Goal: Task Accomplishment & Management: Use online tool/utility

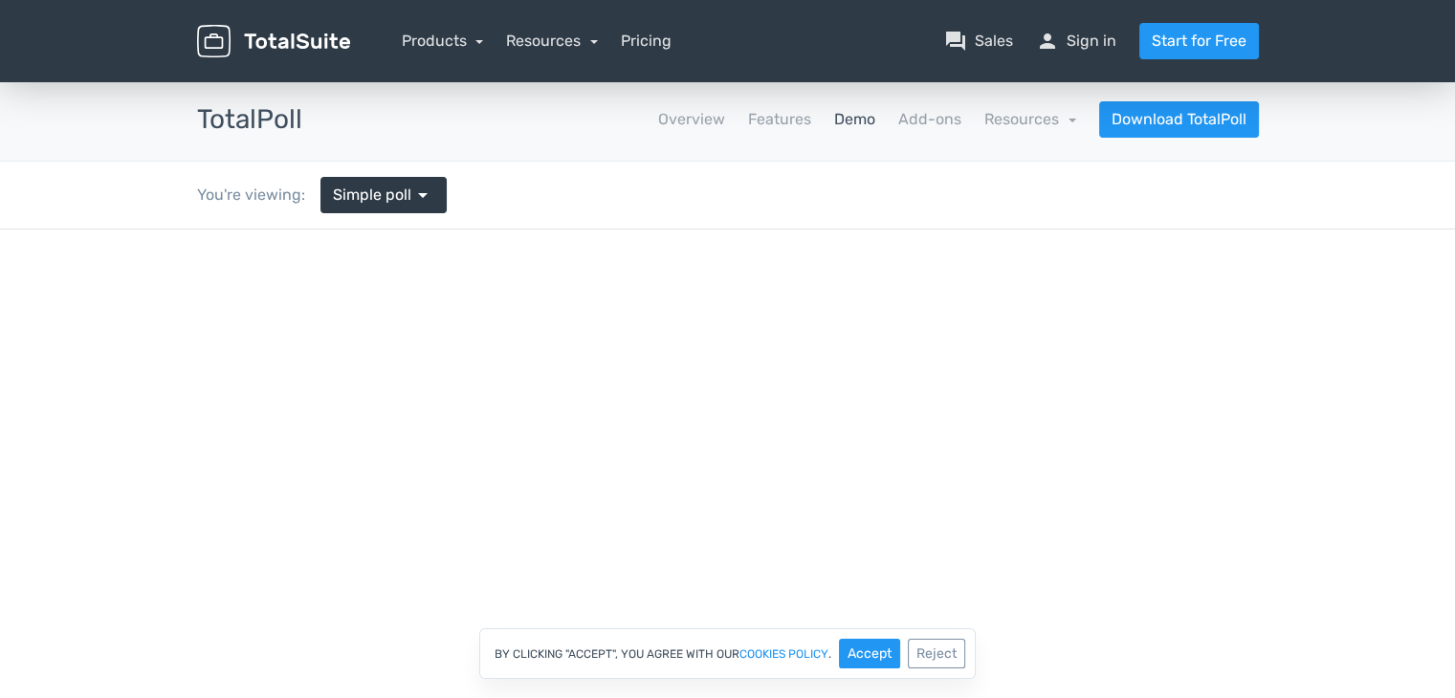
drag, startPoint x: 1443, startPoint y: 131, endPoint x: 1469, endPoint y: 115, distance: 30.5
click at [1454, 115] on html "menu Products TotalPoll WordPress Poll and Contest Plugin TotalContest Sales" at bounding box center [727, 349] width 1455 height 698
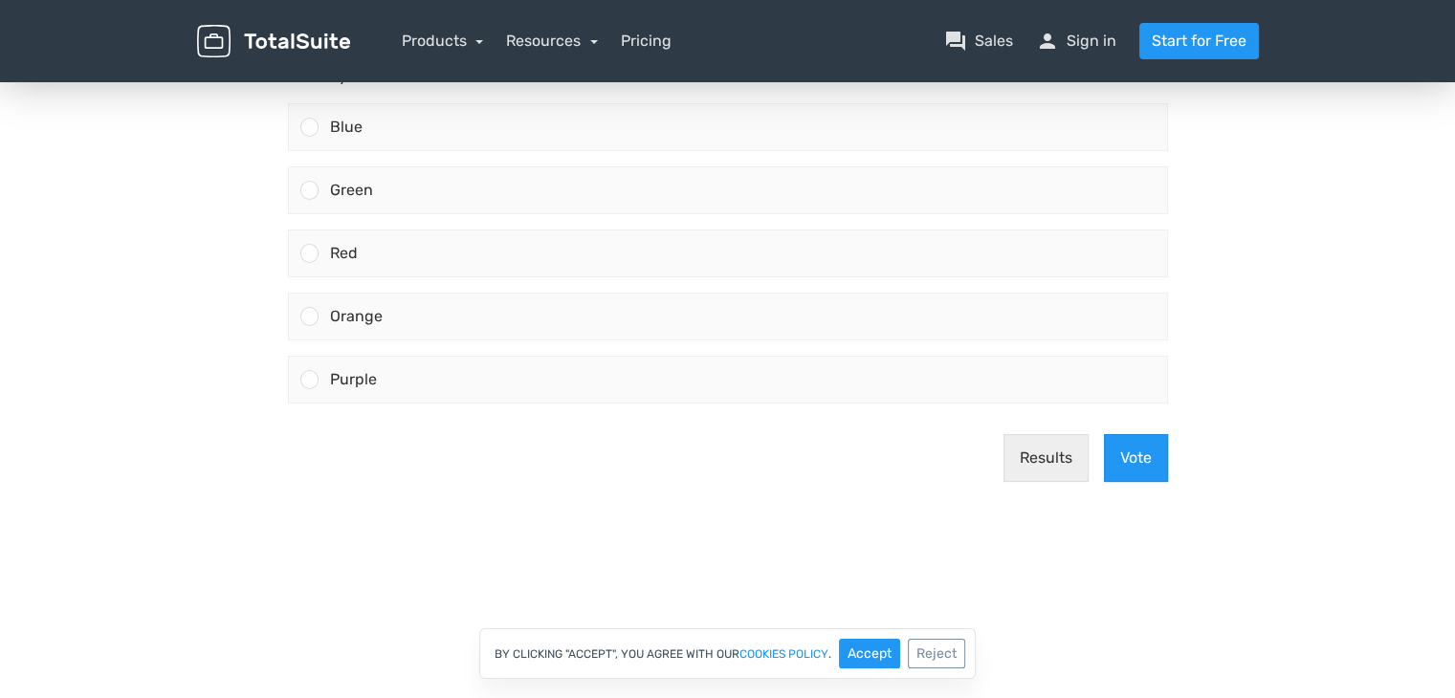
scroll to position [135, 0]
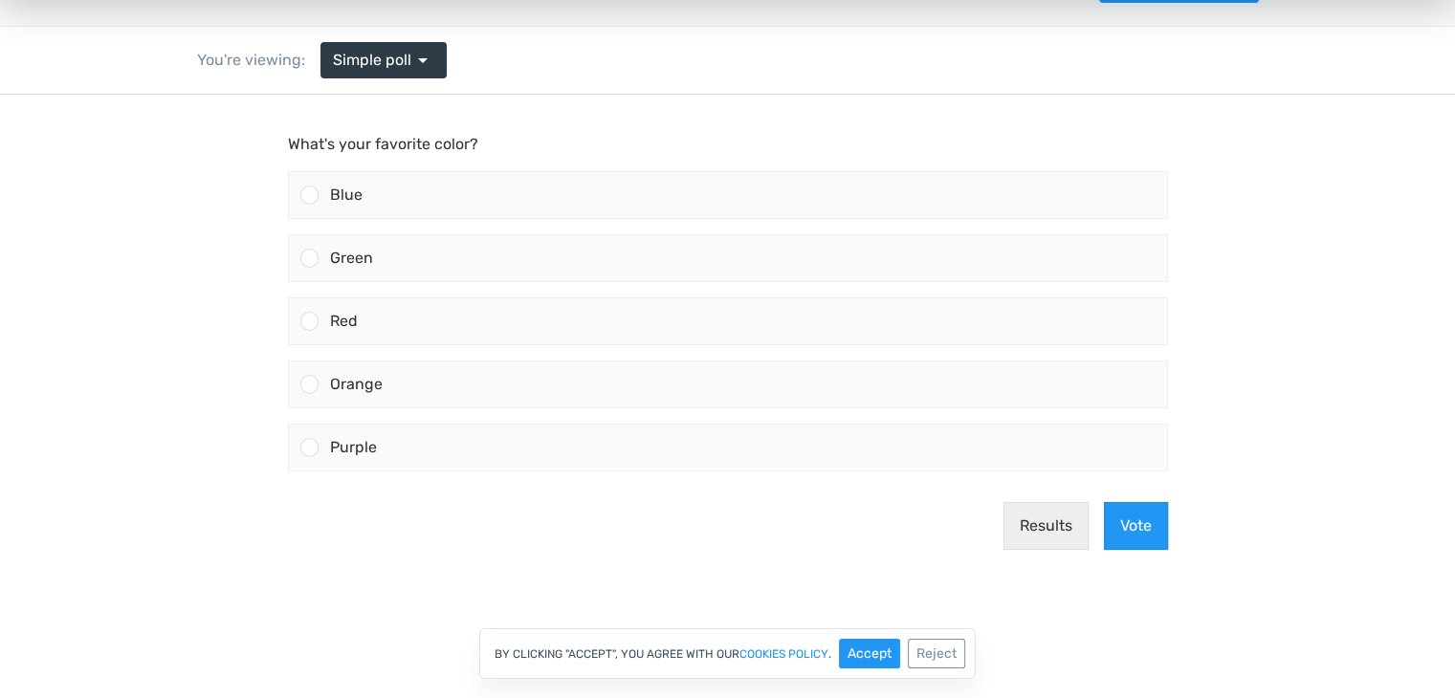
drag, startPoint x: 1469, startPoint y: 115, endPoint x: 1469, endPoint y: 71, distance: 44.0
click at [1454, 71] on html "menu Products TotalPoll WordPress Poll and Contest Plugin TotalContest Sales" at bounding box center [727, 214] width 1455 height 698
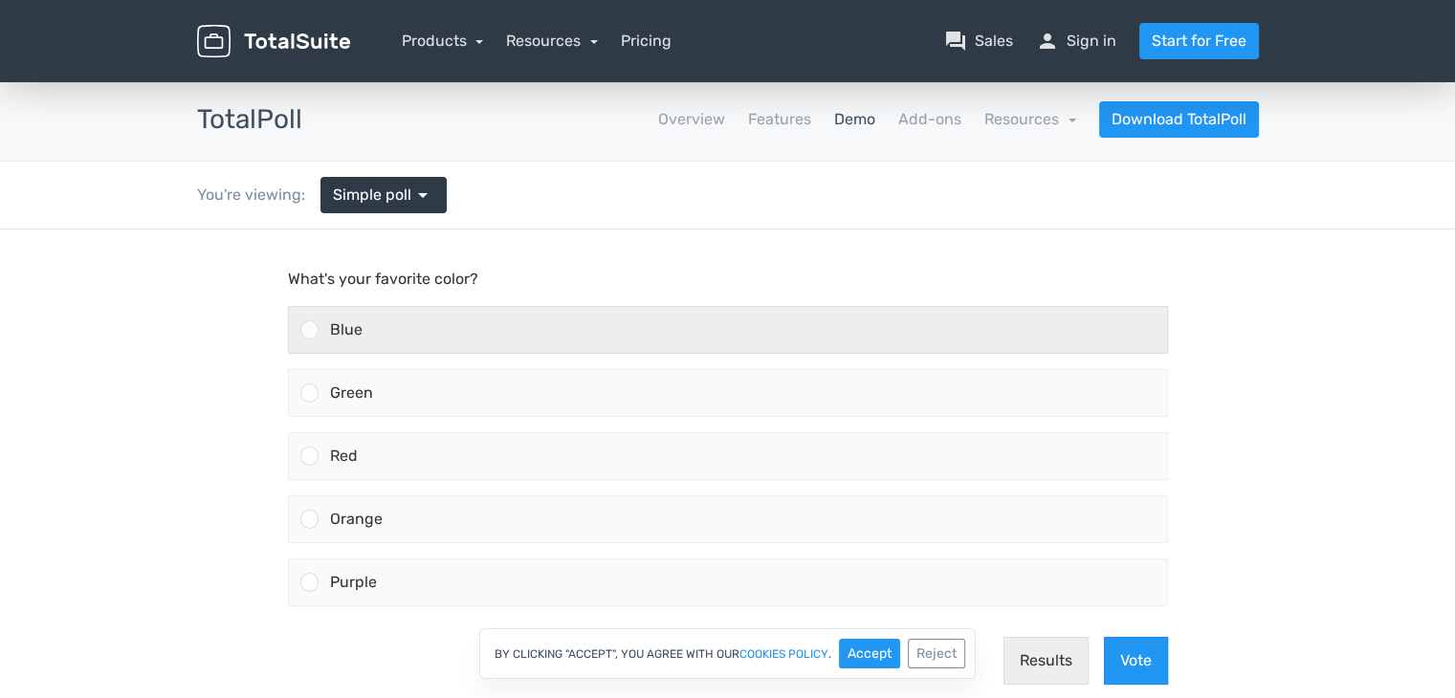
click at [668, 298] on label "Blue" at bounding box center [727, 329] width 895 height 63
click at [309, 330] on input "Blue" at bounding box center [309, 330] width 0 height 0
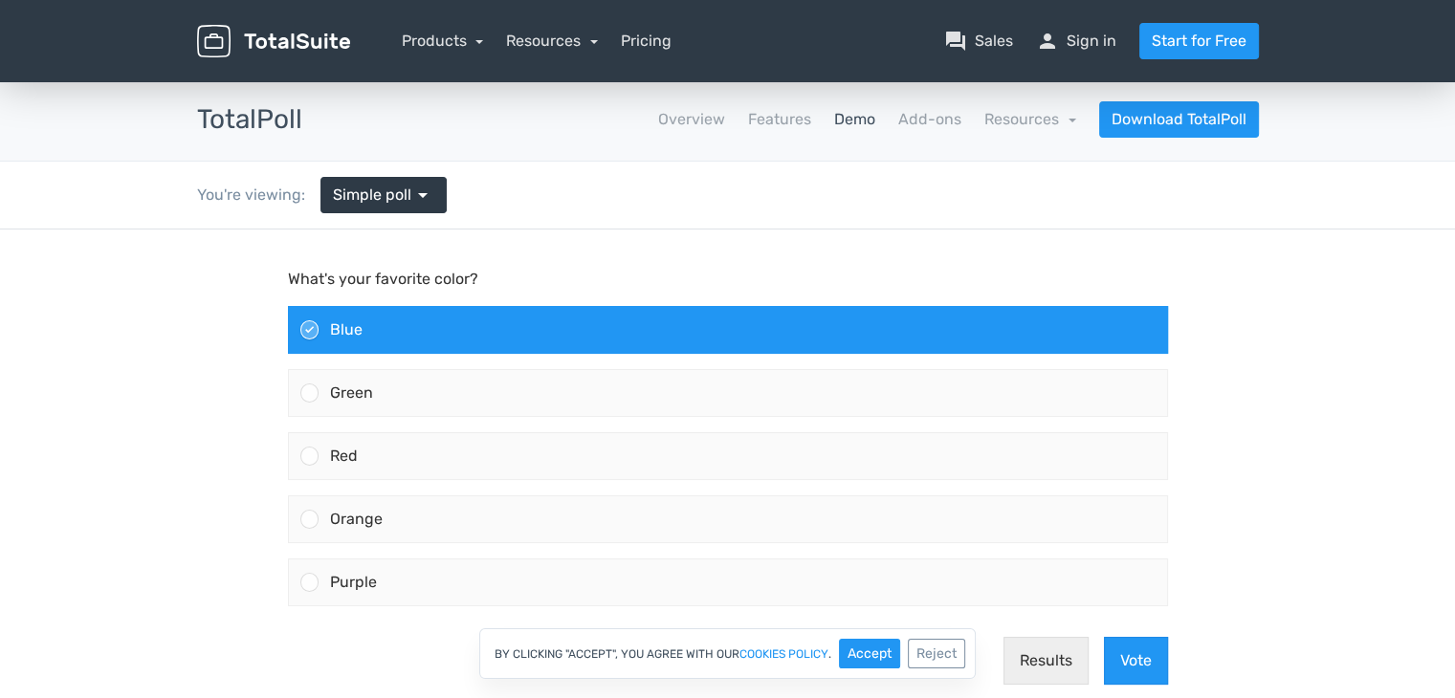
click at [873, 637] on div "By clicking "Accept", you agree with our cookies policy . Accept Reject" at bounding box center [727, 654] width 497 height 51
drag, startPoint x: 873, startPoint y: 642, endPoint x: 1193, endPoint y: 664, distance: 321.3
click at [1193, 664] on div "By clicking "Accept", you agree with our cookies policy . Accept Reject" at bounding box center [727, 654] width 1455 height 51
drag, startPoint x: 1193, startPoint y: 664, endPoint x: 1128, endPoint y: 663, distance: 65.1
click at [1128, 663] on div "By clicking "Accept", you agree with our cookies policy . Accept Reject" at bounding box center [727, 654] width 1455 height 51
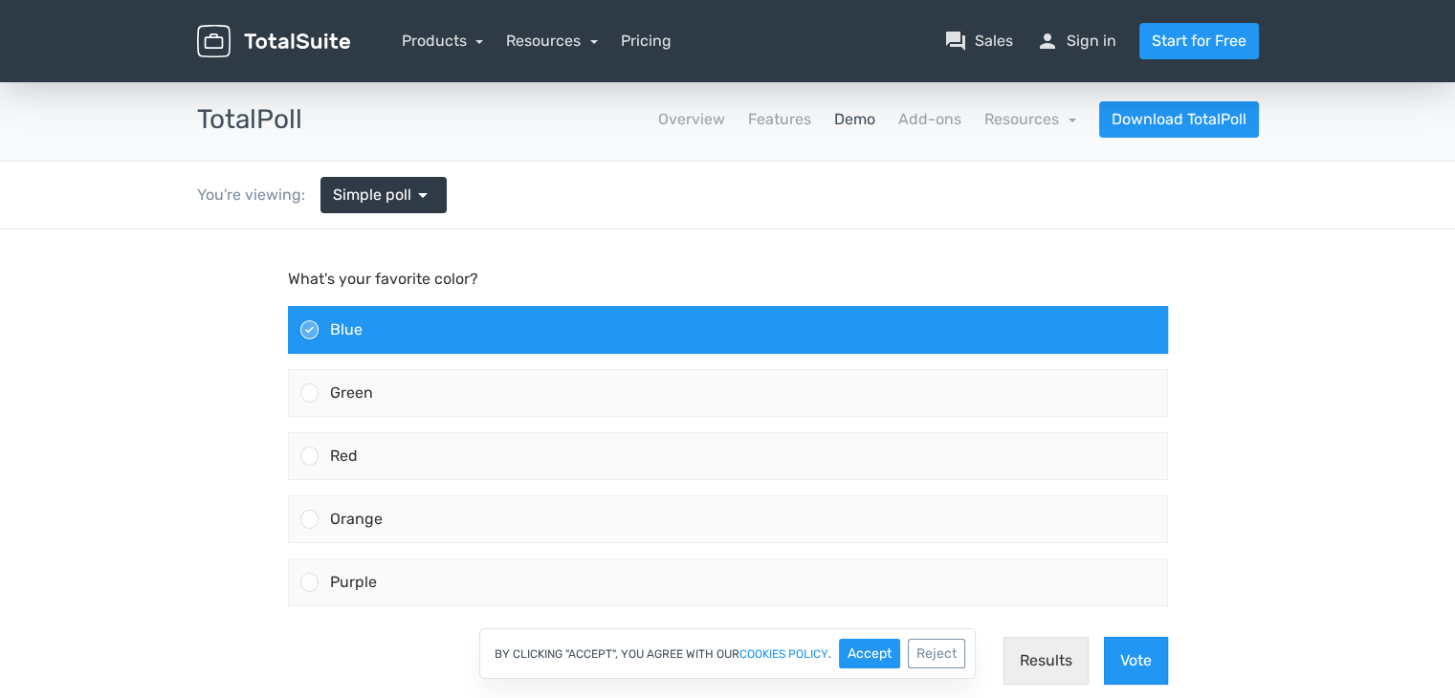
click at [1128, 663] on div "By clicking "Accept", you agree with our cookies policy . Accept Reject" at bounding box center [727, 654] width 1455 height 51
drag, startPoint x: 1151, startPoint y: 866, endPoint x: 1148, endPoint y: 638, distance: 227.7
click at [1148, 638] on div "Results Vote" at bounding box center [727, 661] width 895 height 78
click at [853, 652] on button "Accept" at bounding box center [869, 654] width 61 height 30
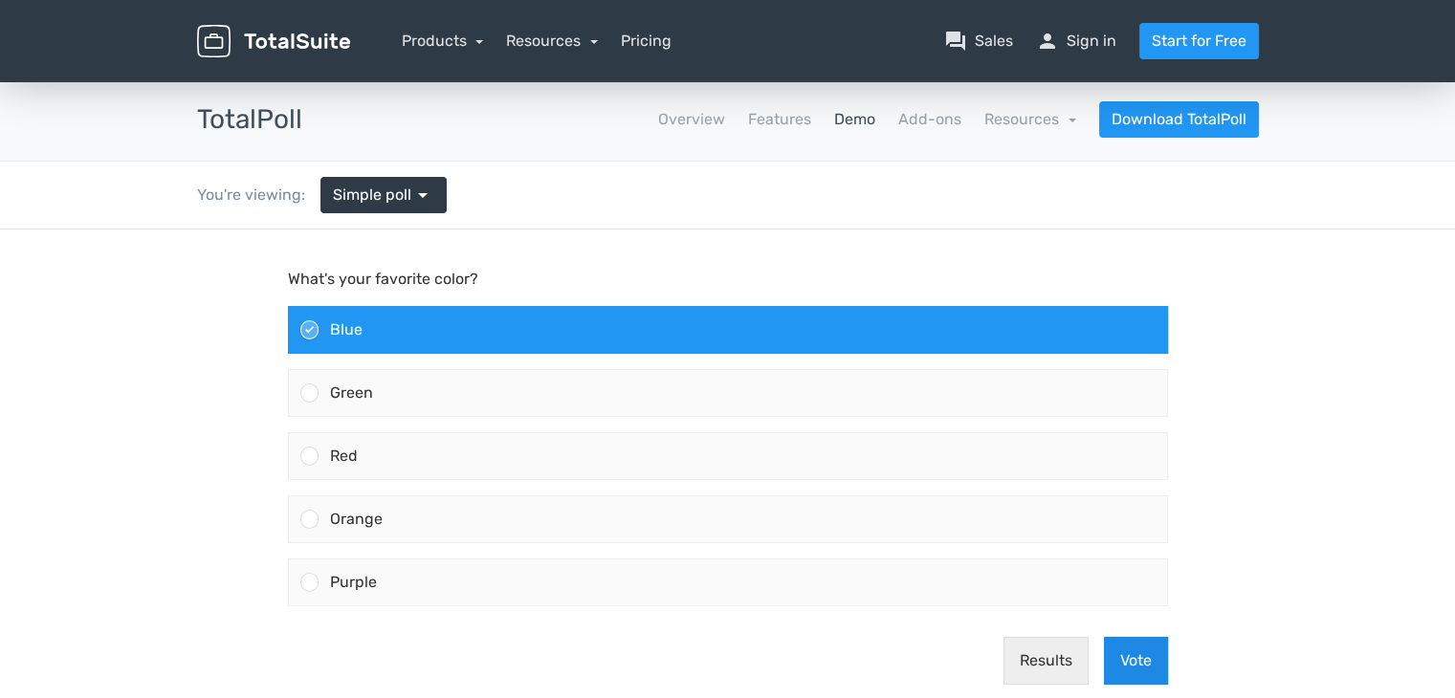
drag, startPoint x: 1102, startPoint y: 657, endPoint x: 1148, endPoint y: 647, distance: 47.1
click at [1148, 647] on div "Results Vote" at bounding box center [727, 661] width 895 height 78
click at [1148, 647] on button "Vote" at bounding box center [1136, 661] width 64 height 48
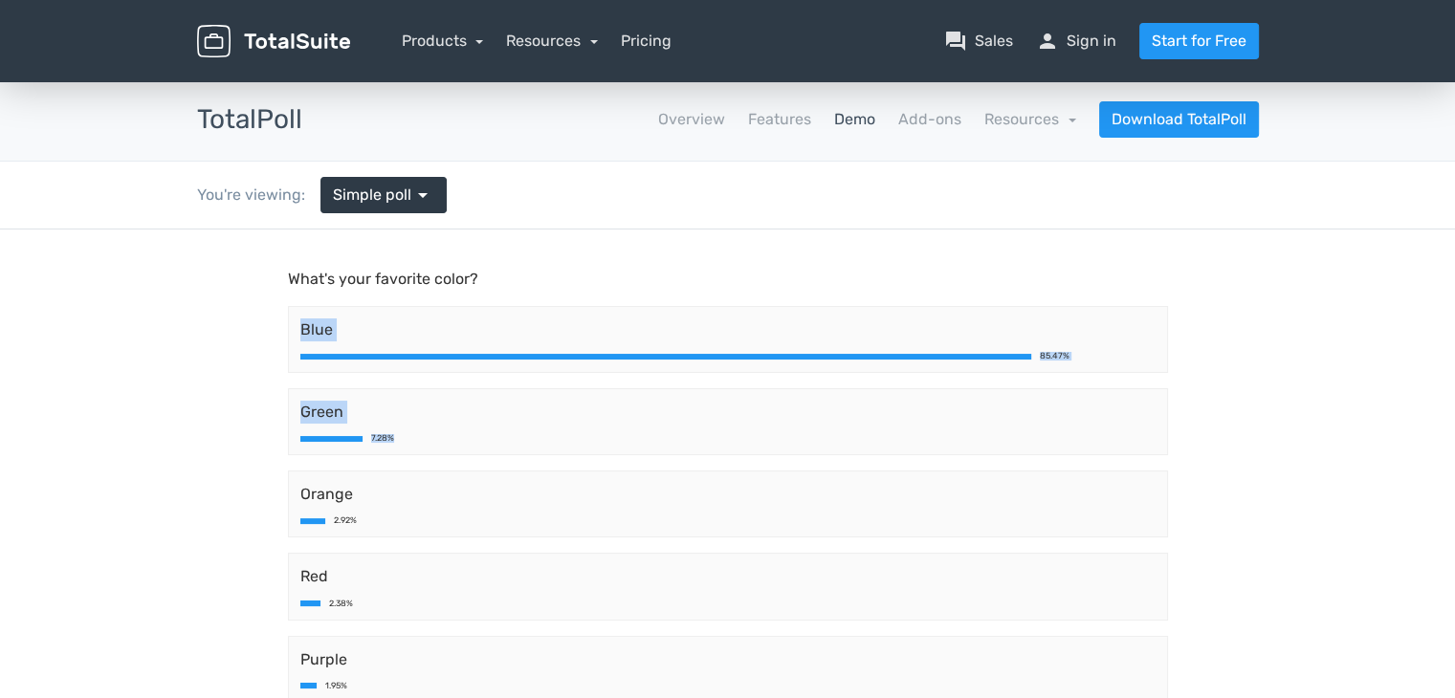
drag, startPoint x: 1450, startPoint y: 275, endPoint x: 1469, endPoint y: 320, distance: 49.4
click at [1454, 320] on html "What's your favorite color? Blue 85.47% Green 7.28% Orange 2.92% Red 2.38% Purp…" at bounding box center [727, 527] width 1455 height 594
click at [334, 371] on div "Blue 85.47%" at bounding box center [728, 339] width 880 height 67
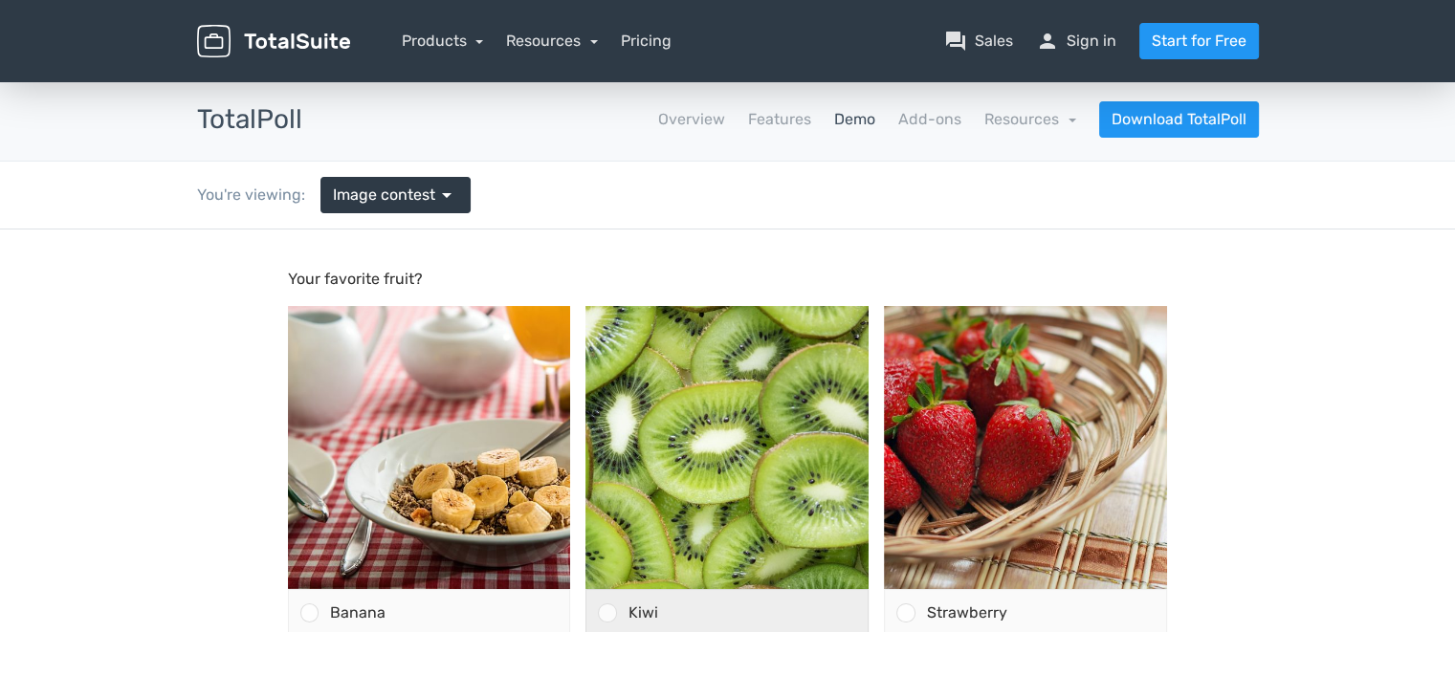
click at [660, 367] on img at bounding box center [727, 447] width 283 height 283
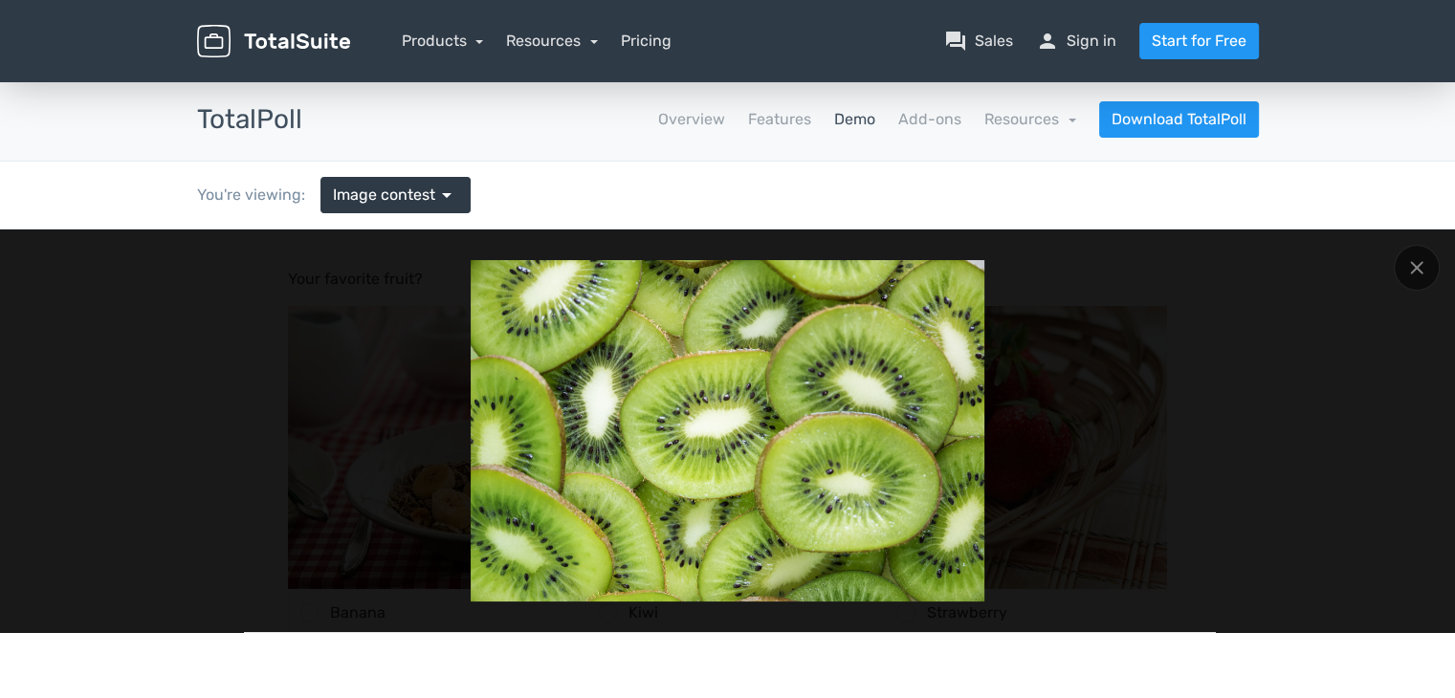
drag, startPoint x: 1429, startPoint y: 455, endPoint x: 1428, endPoint y: 301, distance: 154.0
click at [1411, 282] on div at bounding box center [1417, 268] width 46 height 46
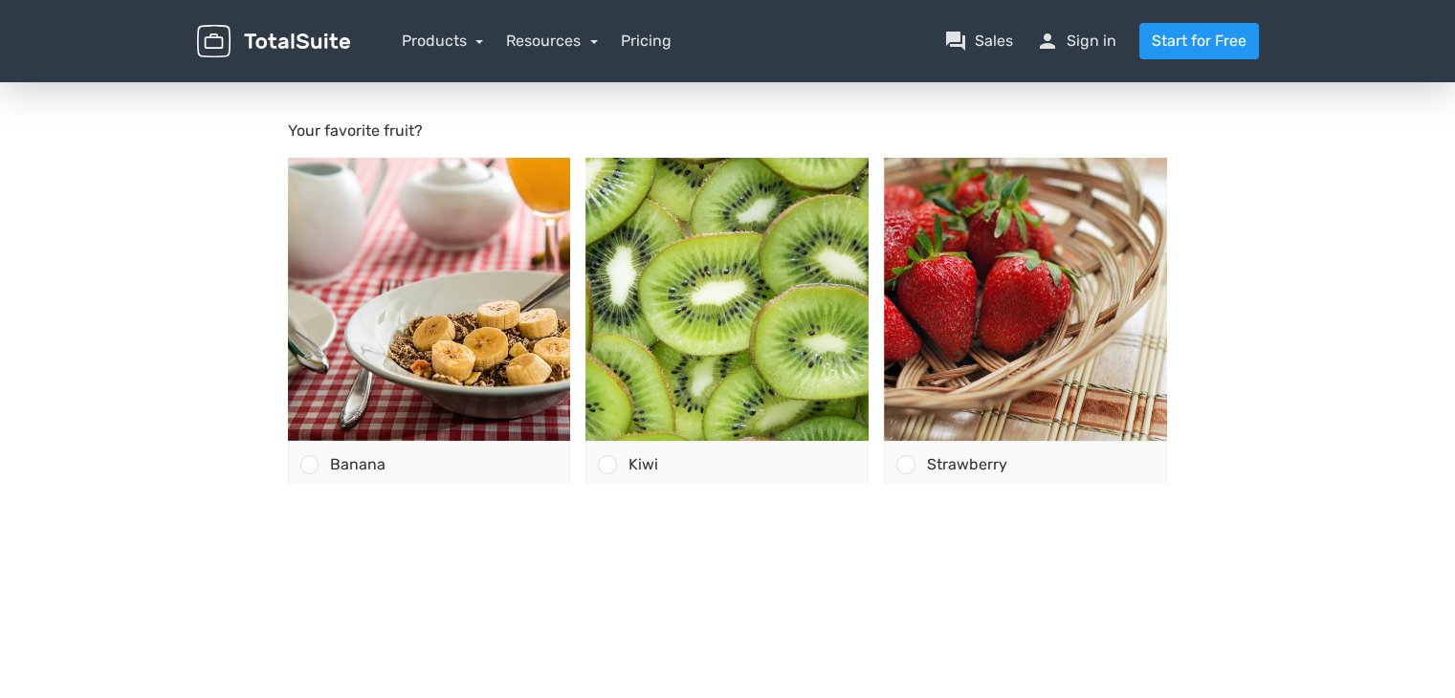
scroll to position [153, 0]
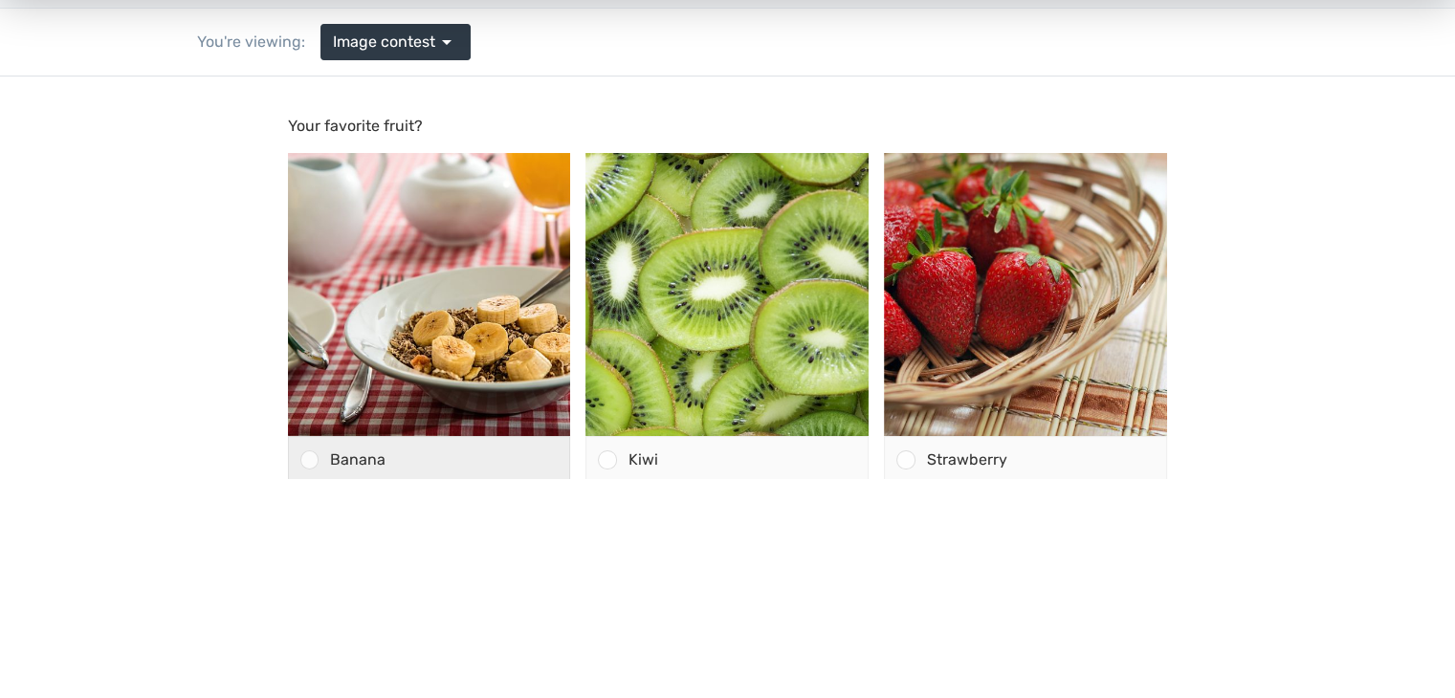
click at [390, 475] on div "Banana" at bounding box center [445, 460] width 252 height 46
click at [309, 460] on input "Banana" at bounding box center [309, 460] width 0 height 0
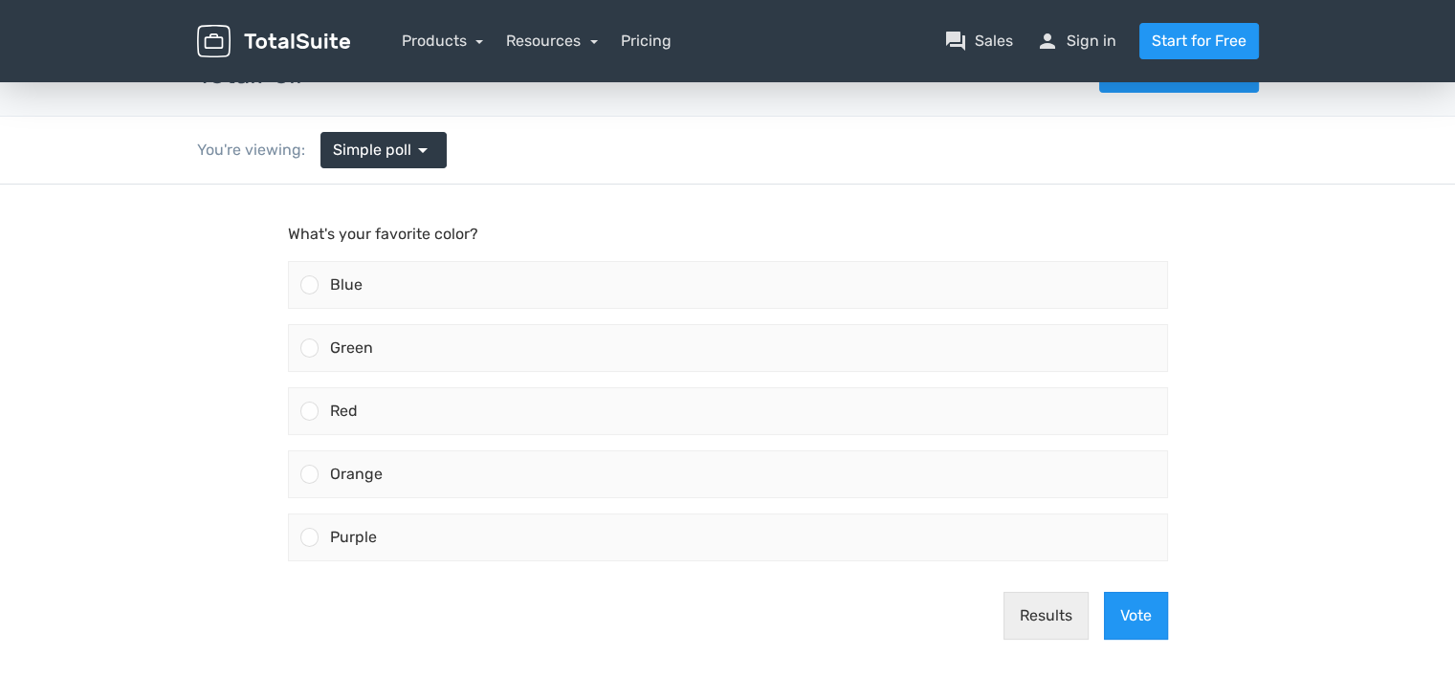
scroll to position [3, 0]
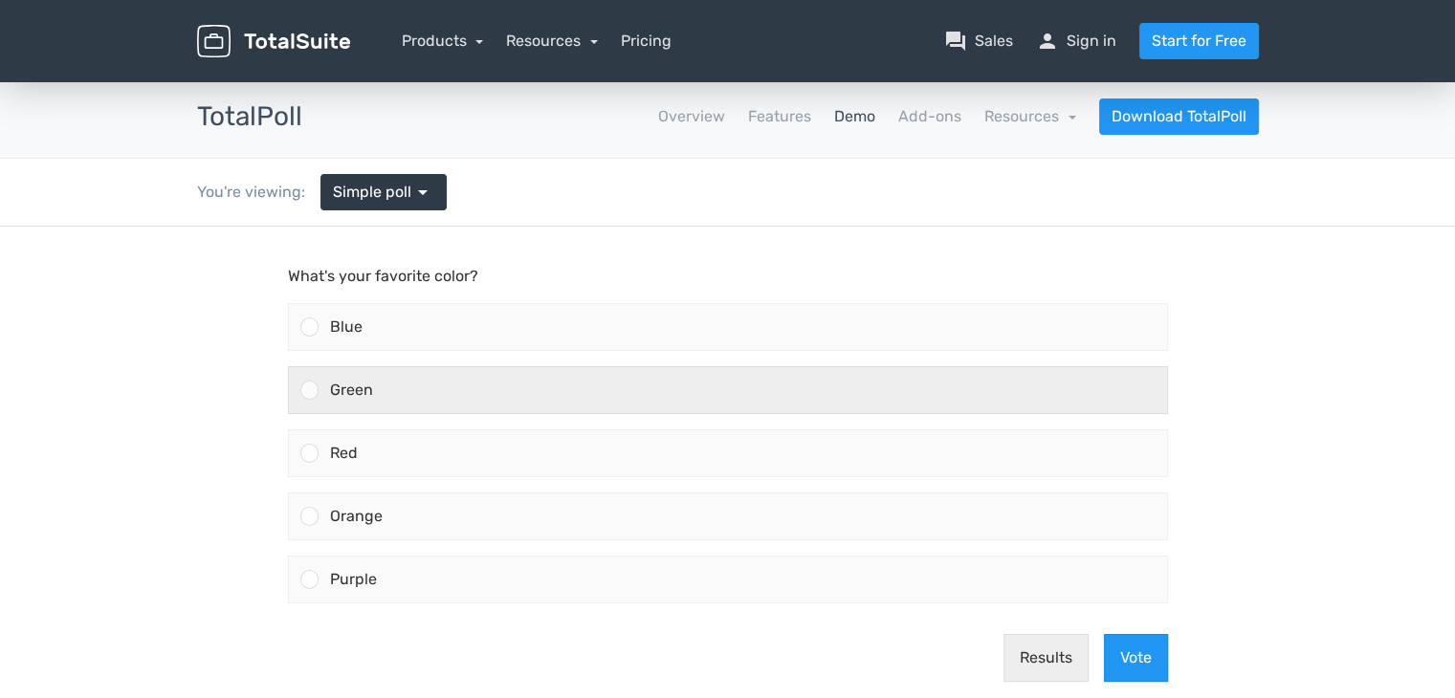
click at [633, 409] on div "Green" at bounding box center [743, 390] width 849 height 46
click at [309, 390] on input "Green" at bounding box center [309, 390] width 0 height 0
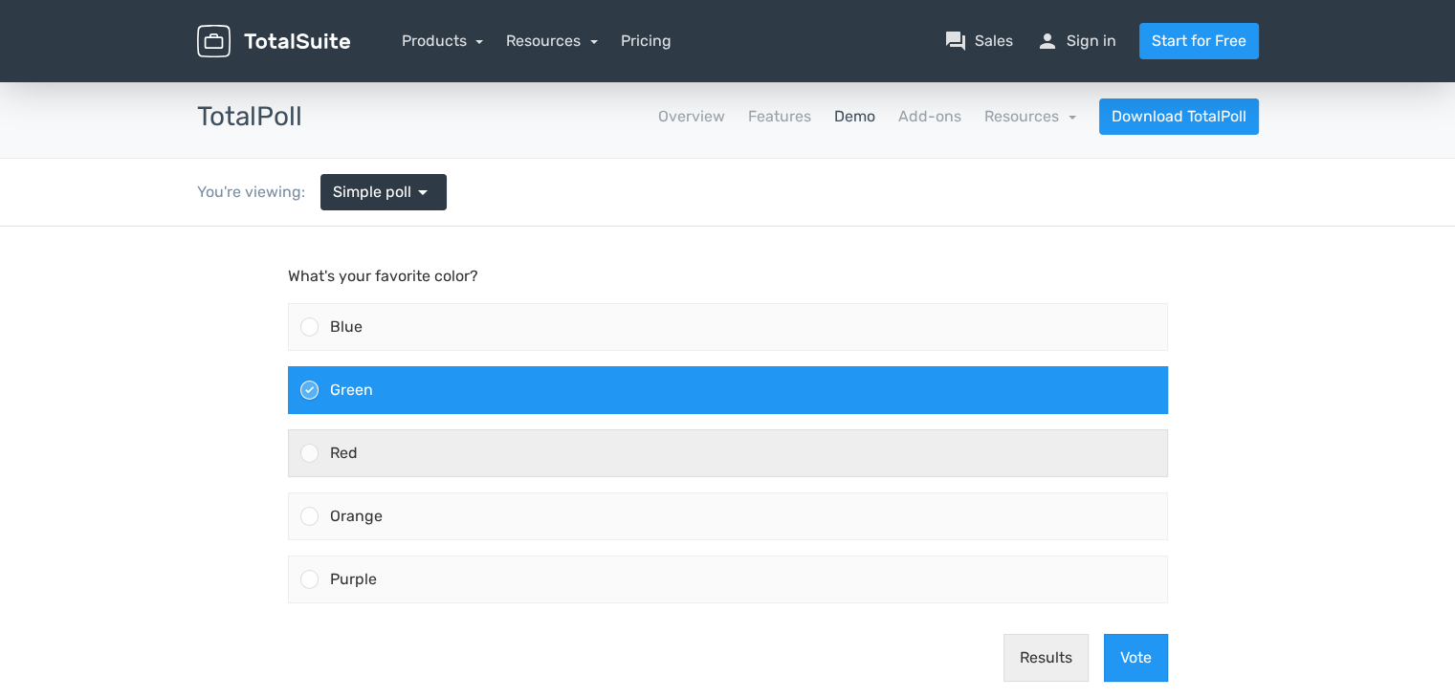
click at [440, 441] on div "Red" at bounding box center [743, 454] width 849 height 46
click at [309, 453] on input "Red" at bounding box center [309, 453] width 0 height 0
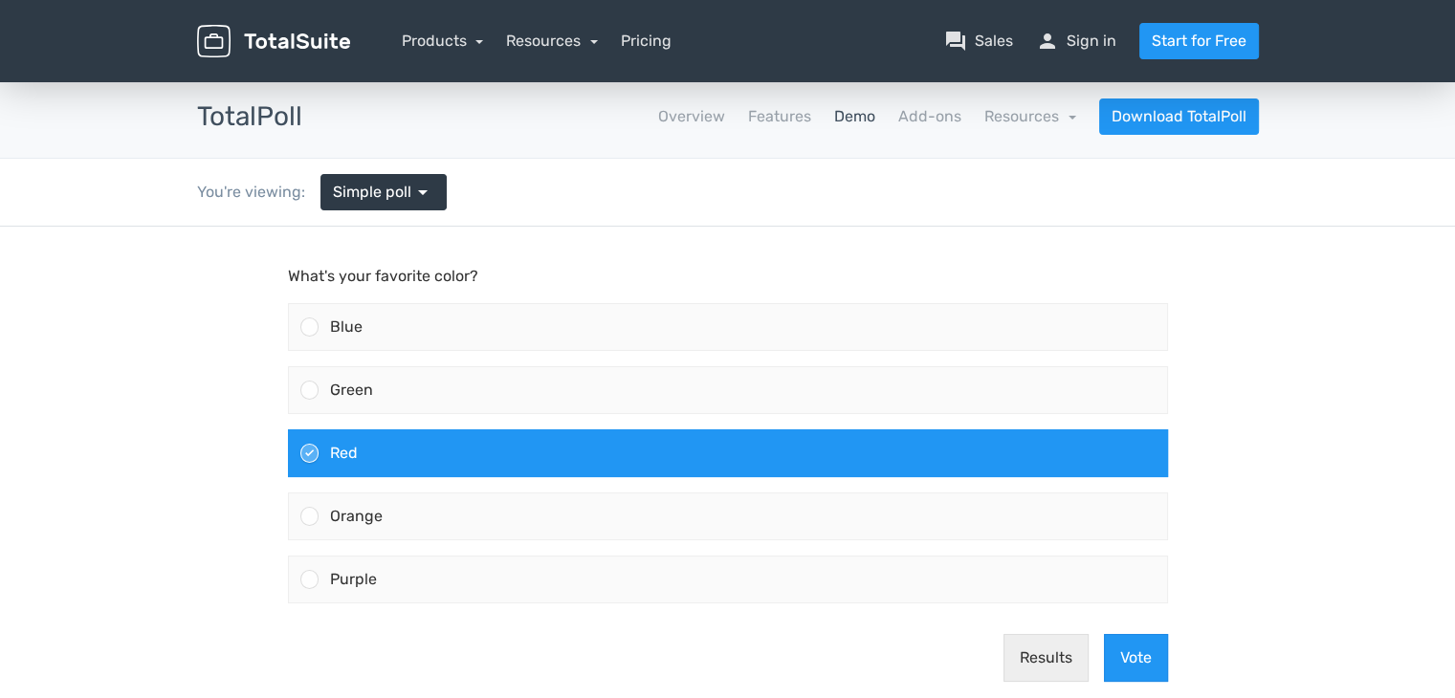
click at [440, 441] on div "Red" at bounding box center [743, 454] width 849 height 46
click at [309, 453] on input "Red" at bounding box center [309, 453] width 0 height 0
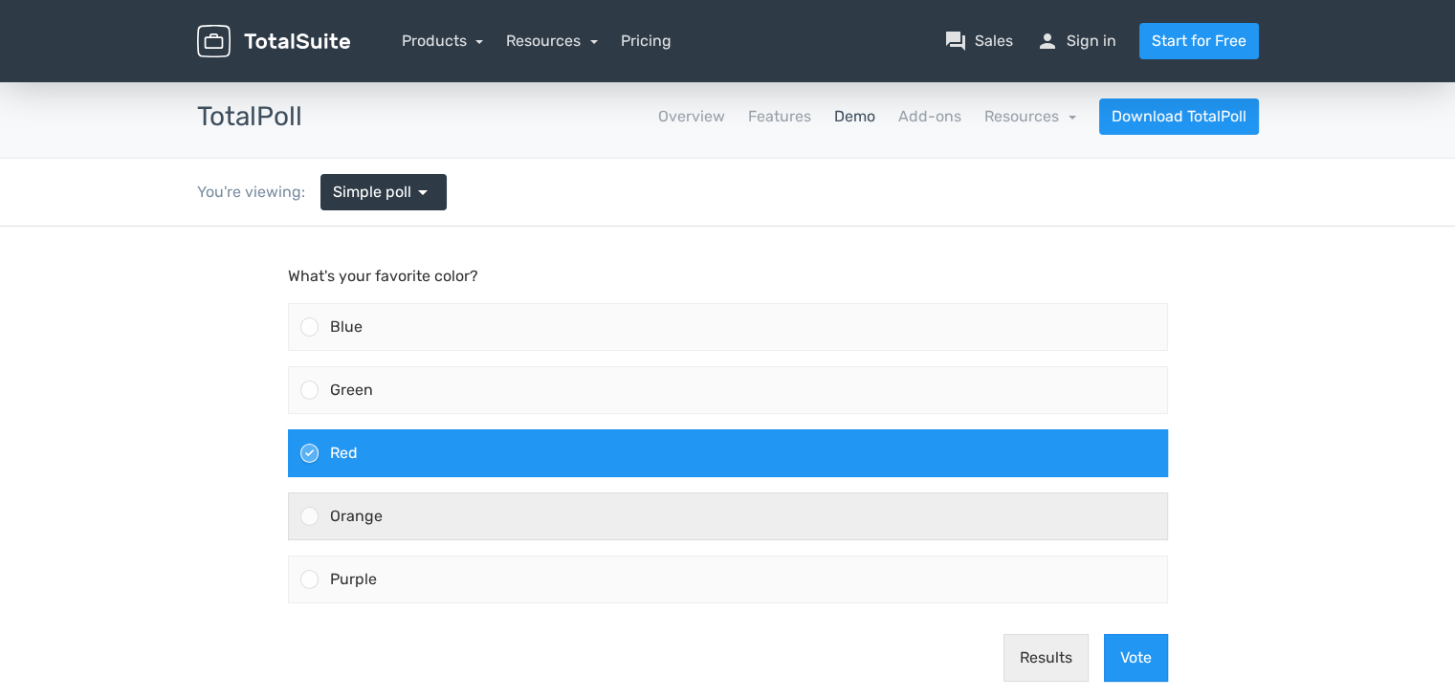
click at [486, 497] on div "Orange" at bounding box center [743, 517] width 849 height 46
click at [309, 517] on input "Orange" at bounding box center [309, 517] width 0 height 0
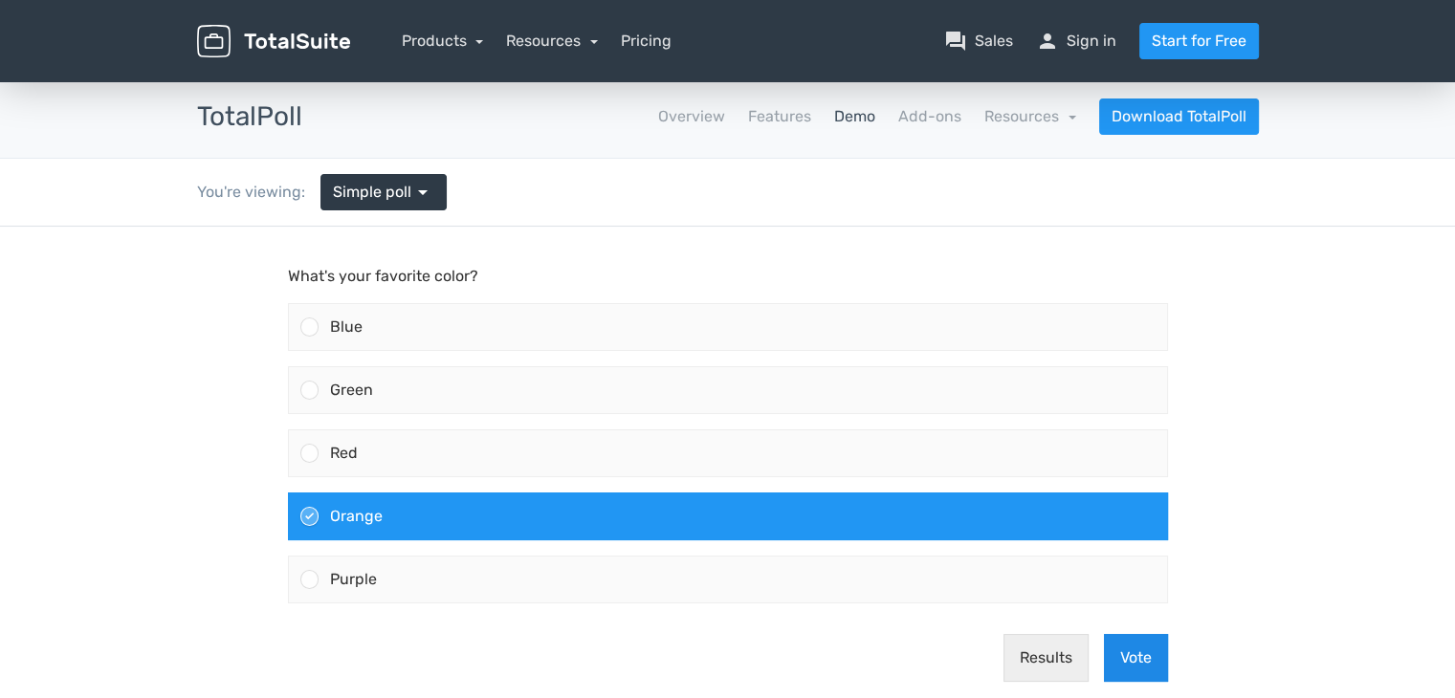
click at [1128, 654] on button "Vote" at bounding box center [1136, 658] width 64 height 48
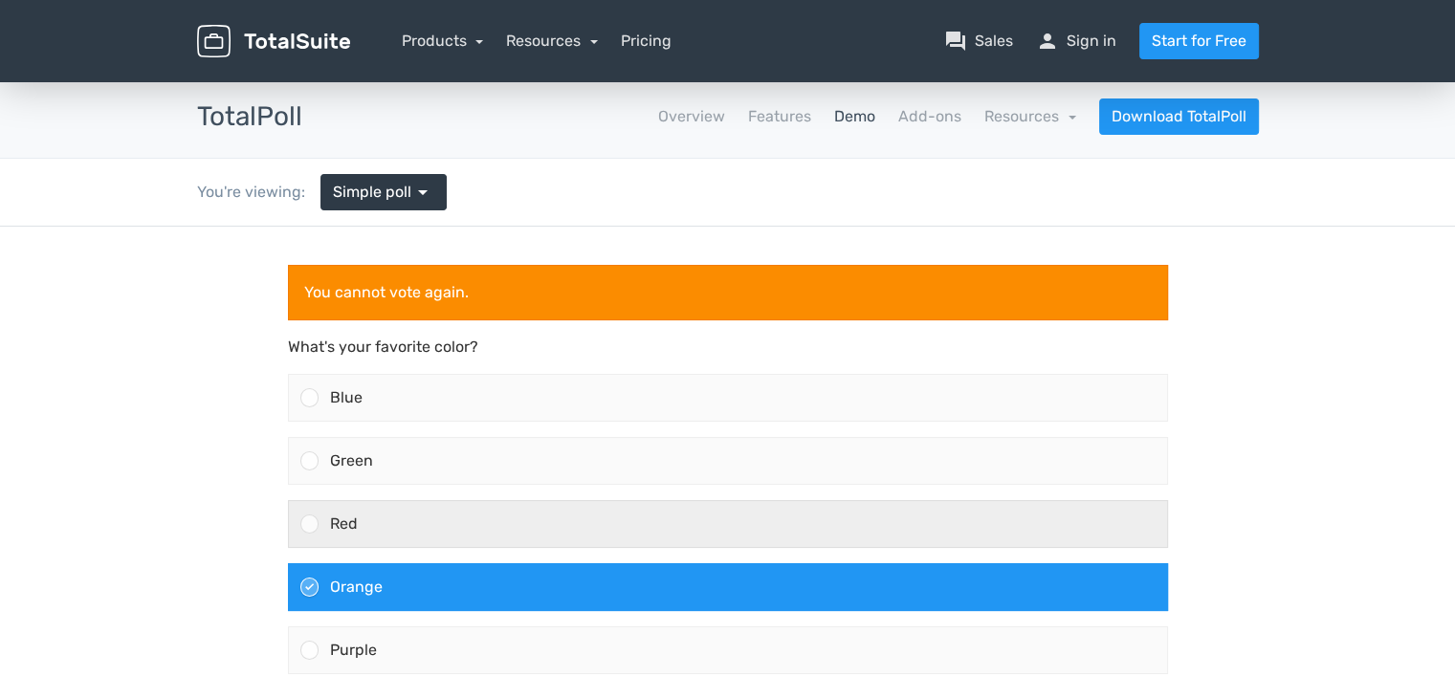
click at [873, 524] on div "Red" at bounding box center [743, 524] width 849 height 46
click at [309, 524] on input "Red" at bounding box center [309, 524] width 0 height 0
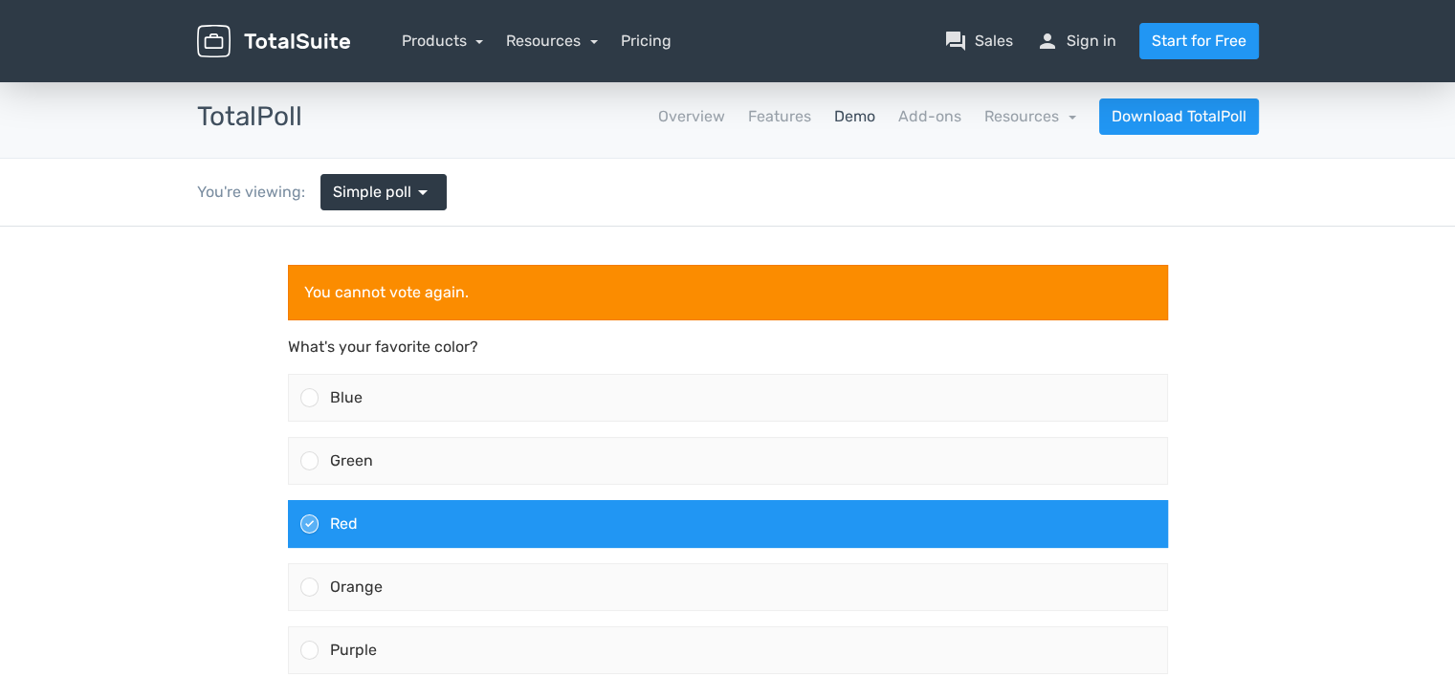
click at [873, 524] on div "Red" at bounding box center [743, 524] width 849 height 46
click at [309, 524] on input "Red" at bounding box center [309, 524] width 0 height 0
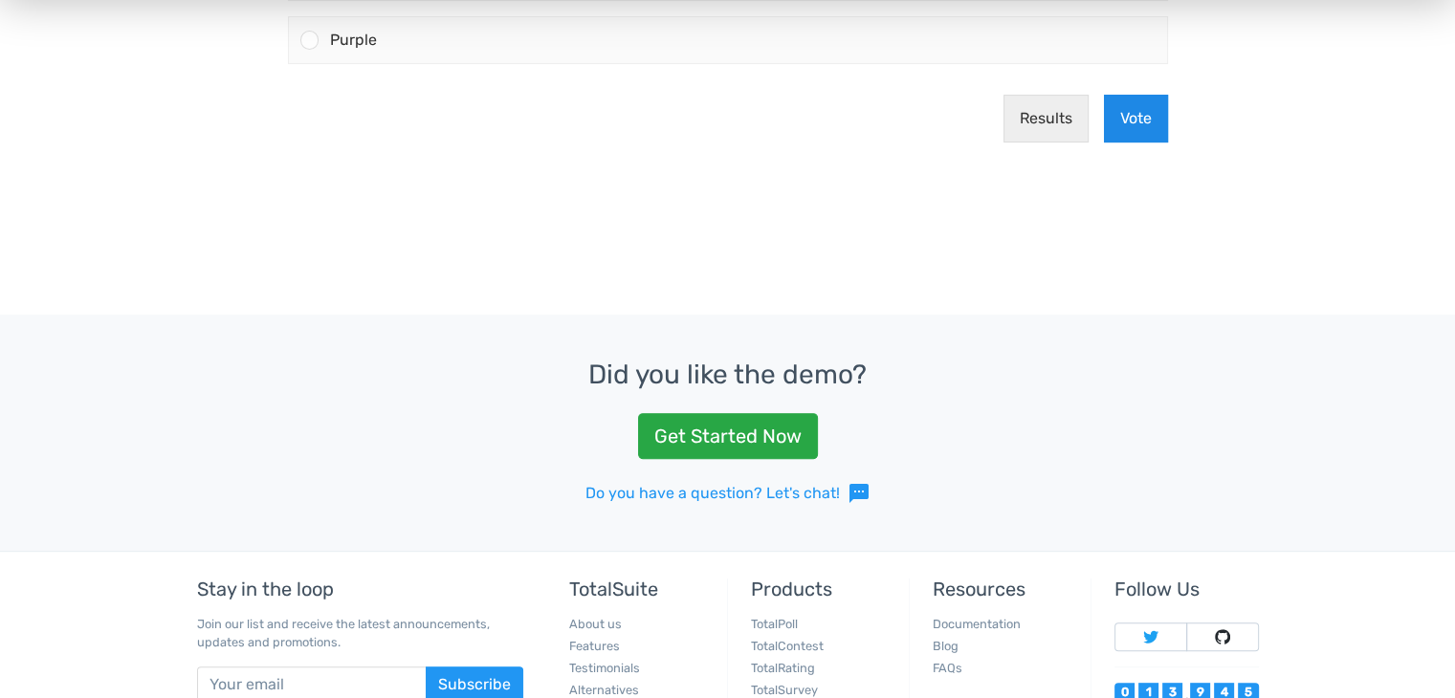
click at [1143, 122] on button "Vote" at bounding box center [1136, 119] width 64 height 48
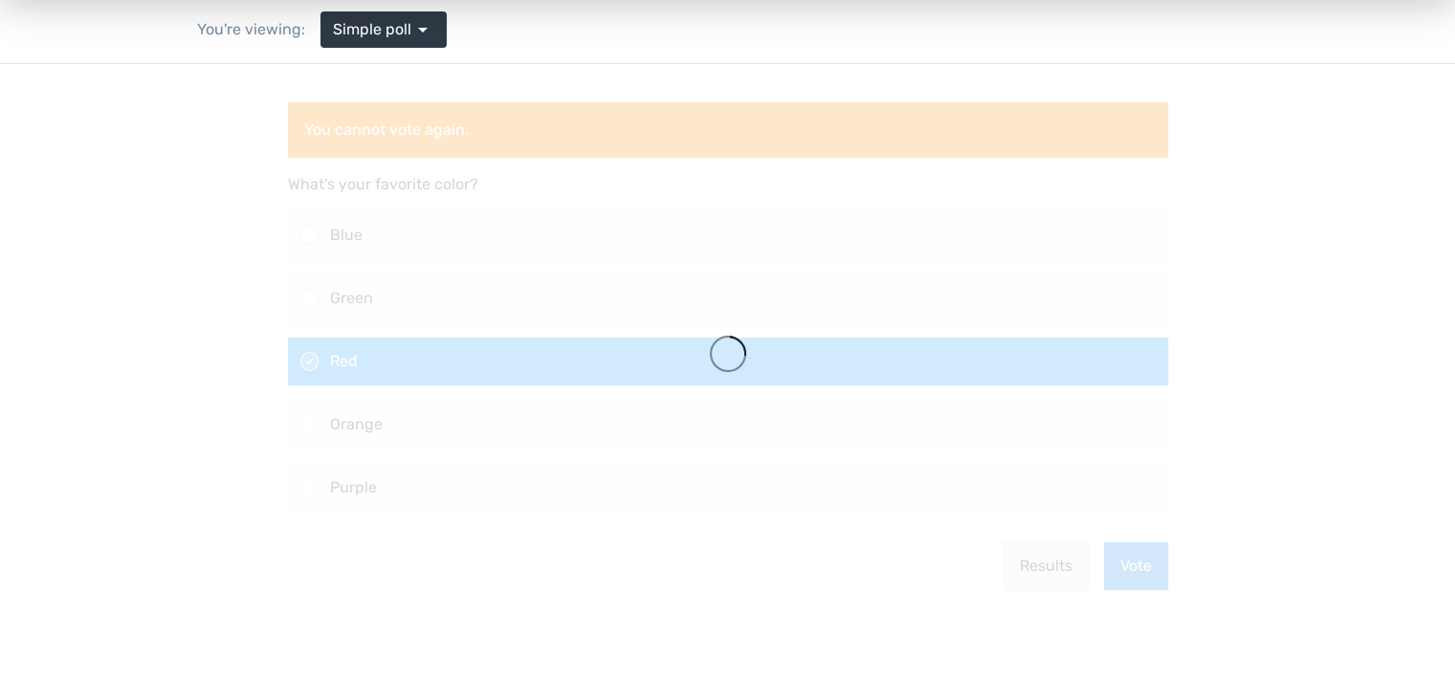
scroll to position [134, 0]
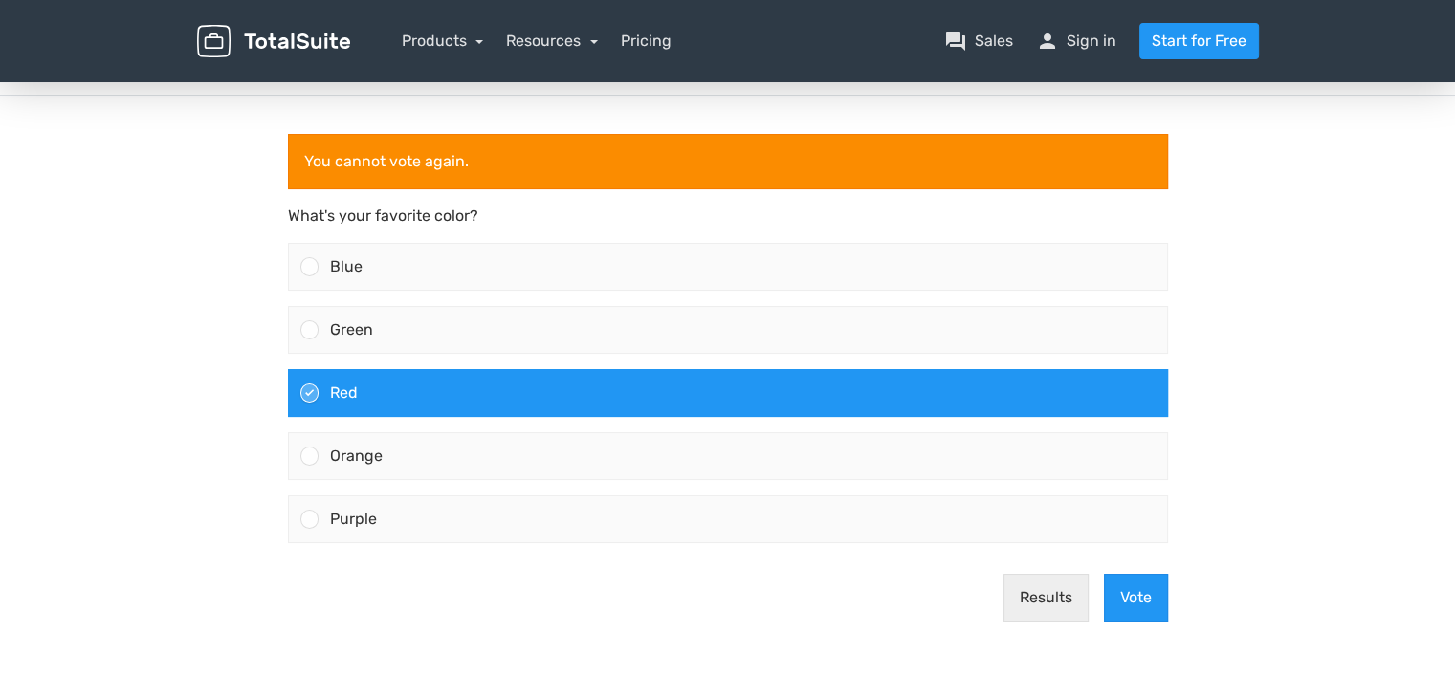
click at [417, 161] on div "You cannot vote again." at bounding box center [728, 161] width 880 height 55
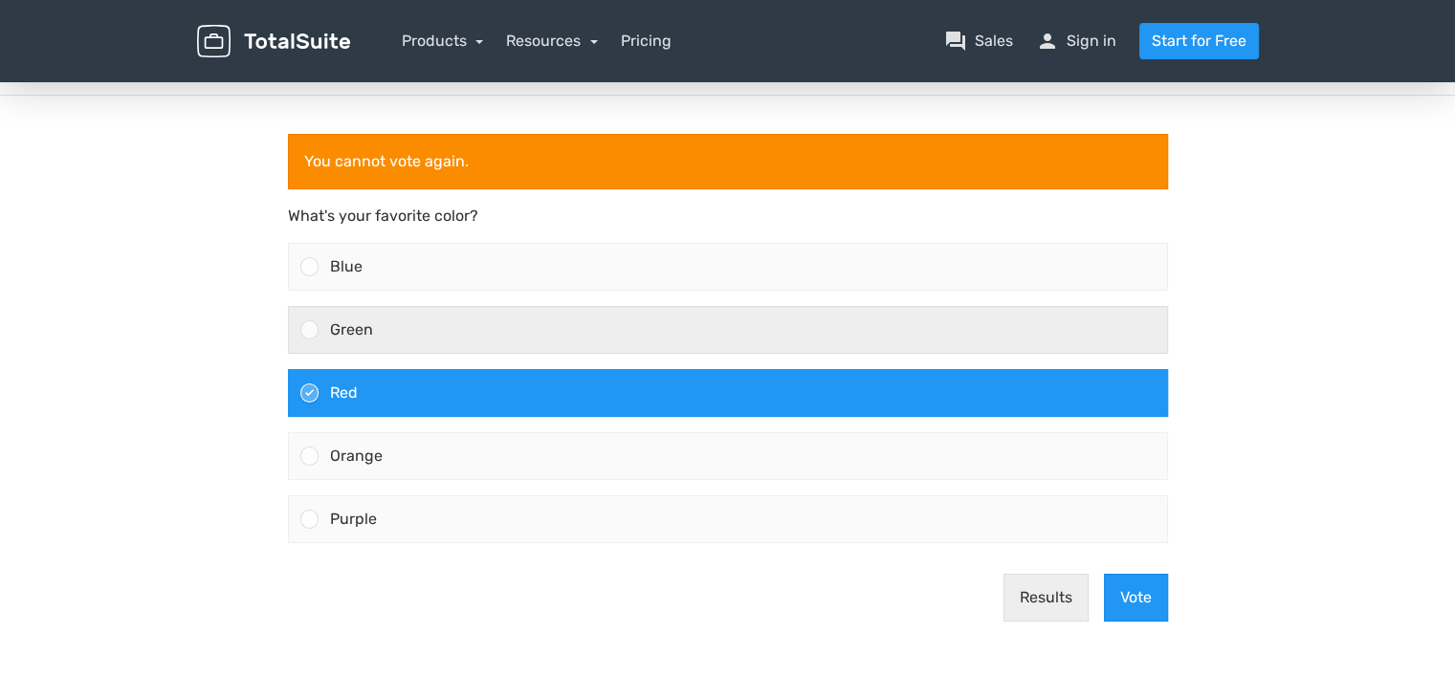
click at [379, 320] on div "Green" at bounding box center [743, 330] width 849 height 46
click at [309, 330] on input "Green" at bounding box center [309, 330] width 0 height 0
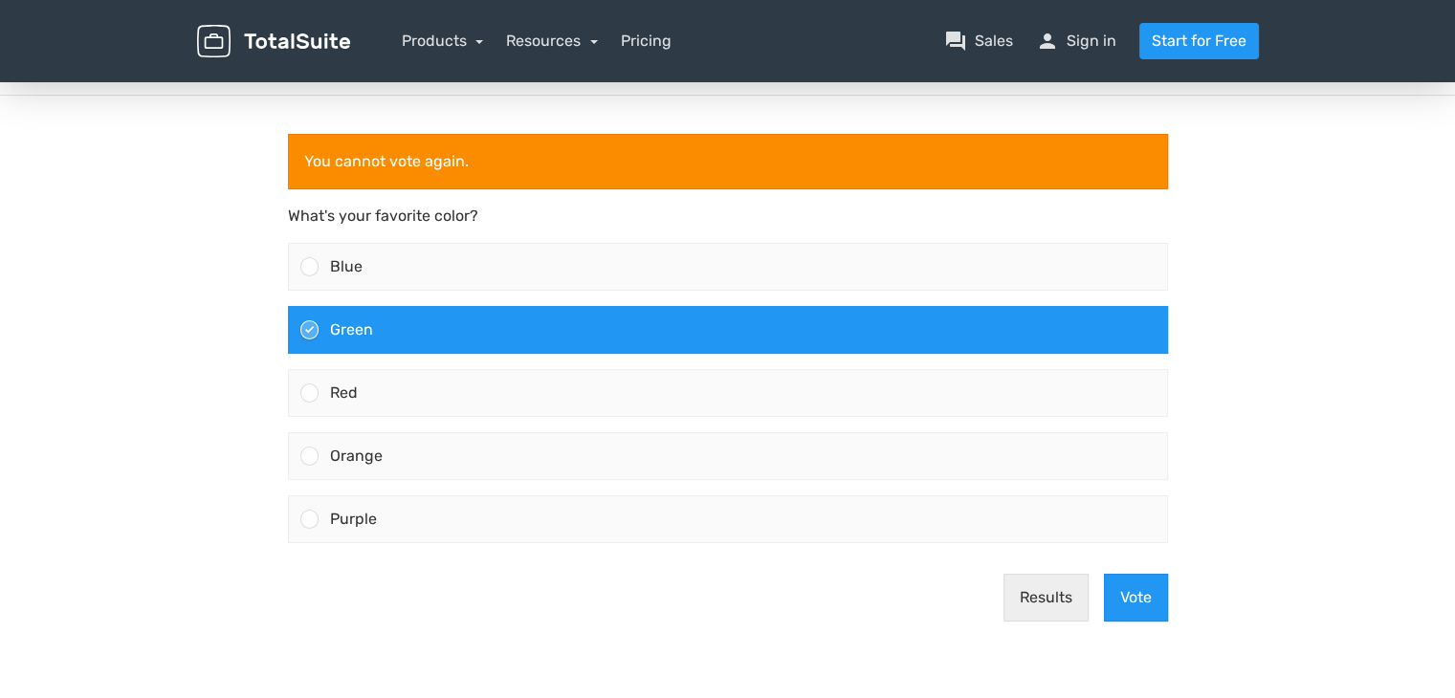
click at [379, 320] on div "Green" at bounding box center [743, 330] width 849 height 46
click at [309, 330] on input "Green" at bounding box center [309, 330] width 0 height 0
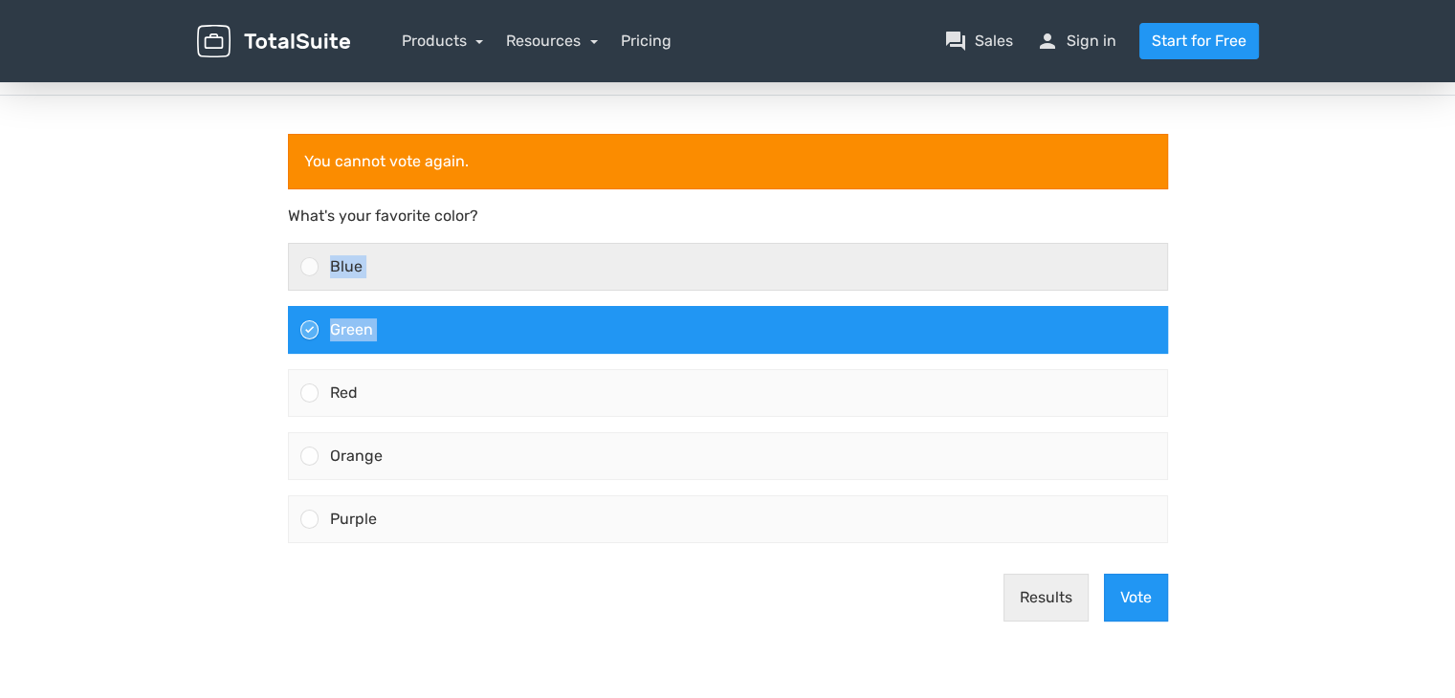
drag, startPoint x: 379, startPoint y: 320, endPoint x: 380, endPoint y: 275, distance: 45.0
click at [380, 275] on div "Blue Green Red Orange" at bounding box center [727, 393] width 895 height 316
click at [380, 275] on div "Blue" at bounding box center [743, 267] width 849 height 46
click at [309, 267] on input "Blue" at bounding box center [309, 267] width 0 height 0
click at [380, 275] on div "Blue" at bounding box center [743, 267] width 849 height 46
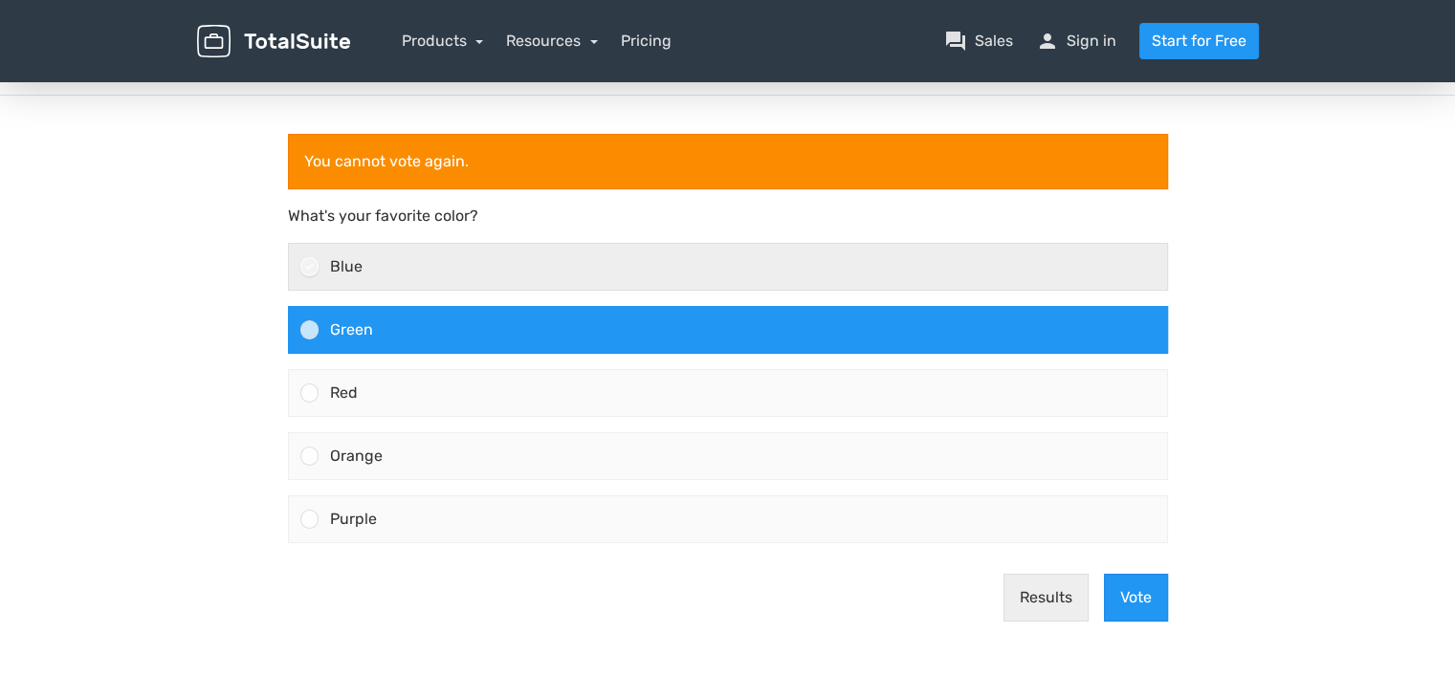
click at [309, 267] on input "Blue" at bounding box center [309, 267] width 0 height 0
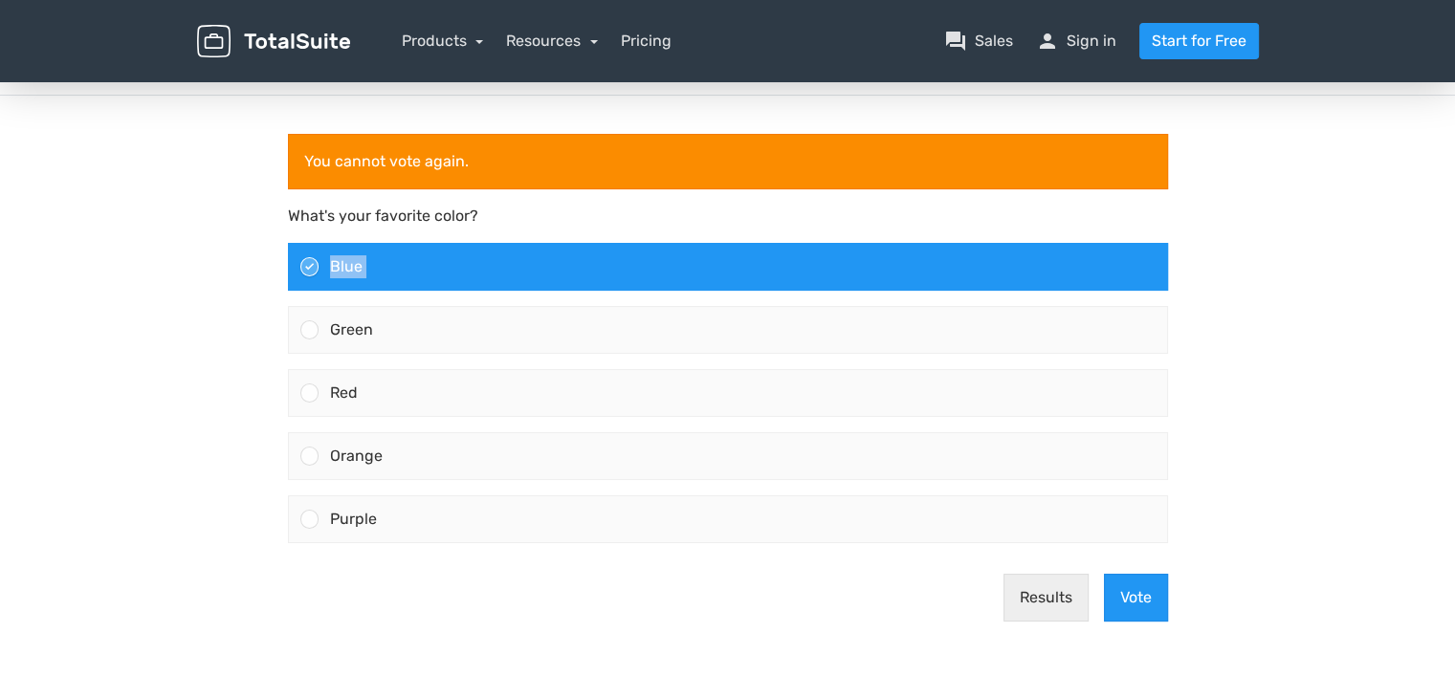
click at [380, 275] on div "Blue" at bounding box center [743, 267] width 849 height 46
click at [309, 267] on input "Blue" at bounding box center [309, 267] width 0 height 0
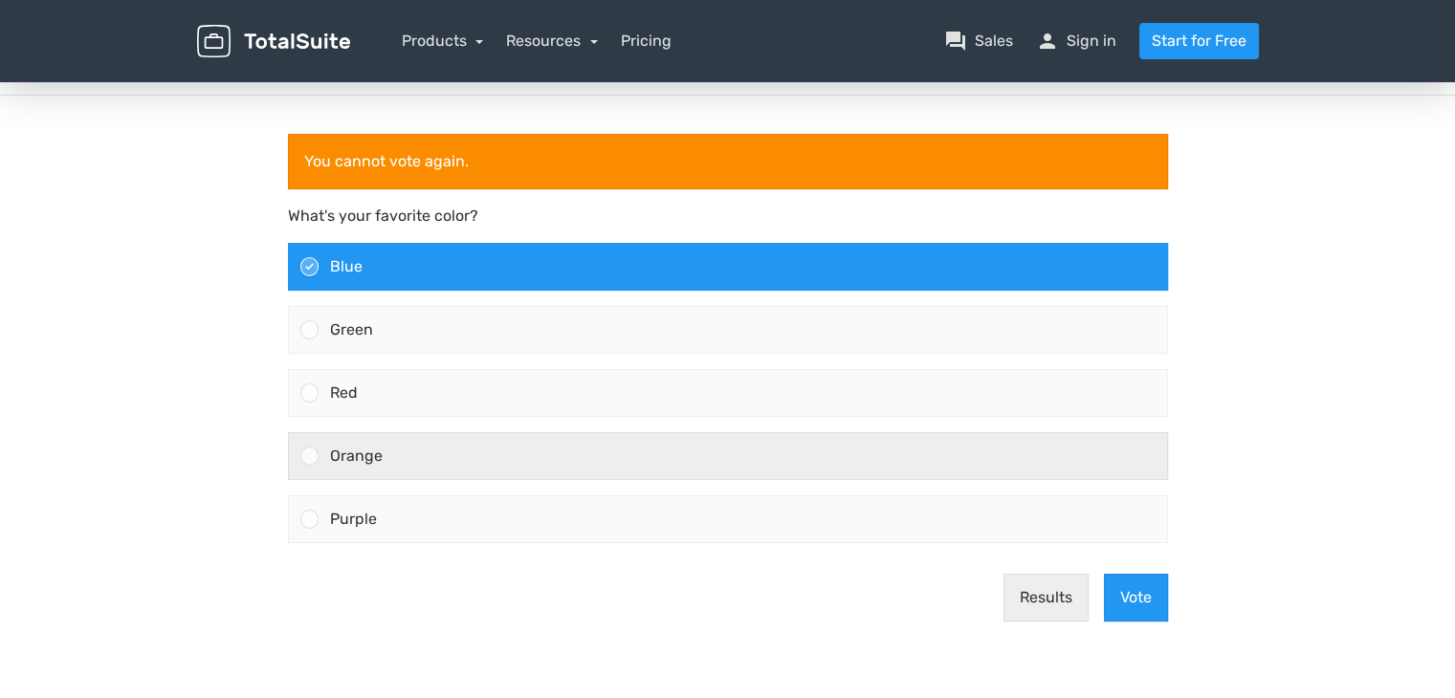
click at [393, 433] on div "Orange" at bounding box center [743, 456] width 849 height 46
click at [309, 456] on input "Orange" at bounding box center [309, 456] width 0 height 0
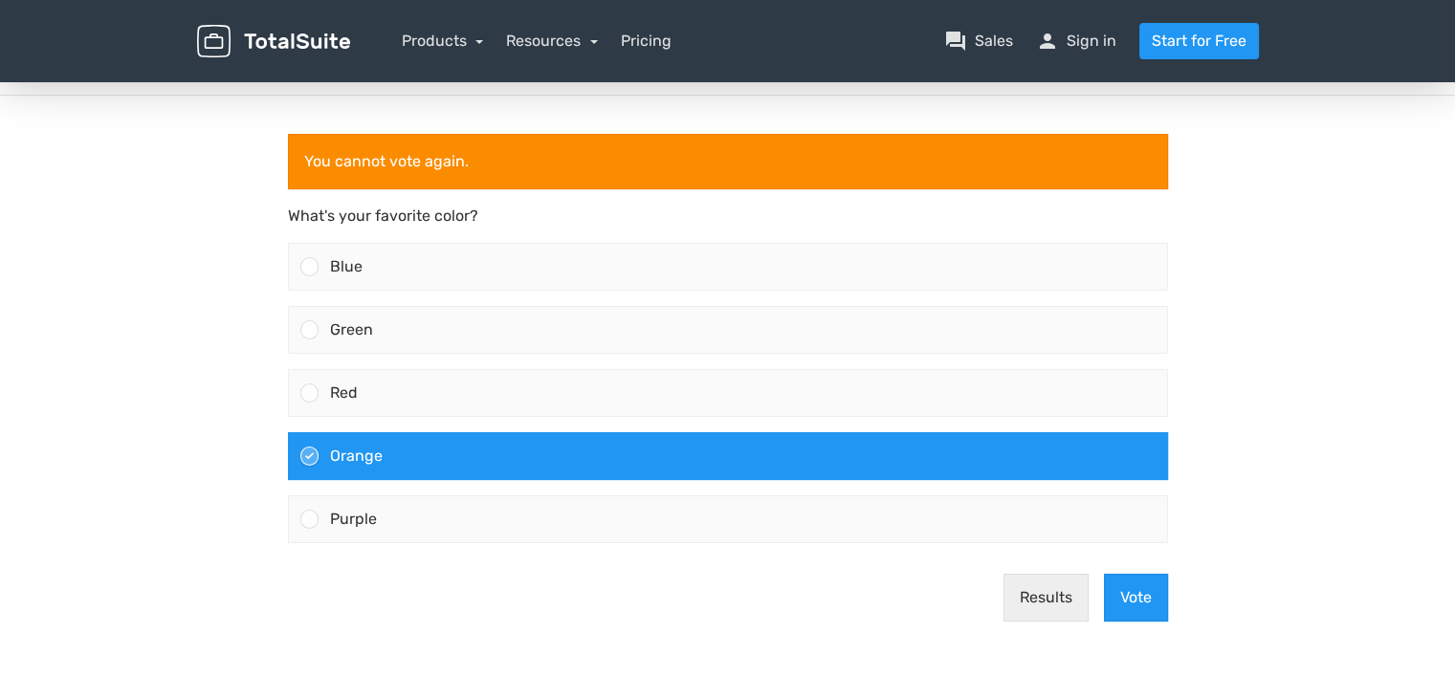
click at [393, 433] on div "Orange" at bounding box center [743, 456] width 849 height 46
click at [309, 456] on input "Orange" at bounding box center [309, 456] width 0 height 0
click at [1132, 585] on button "Vote" at bounding box center [1136, 598] width 64 height 48
